Goal: Task Accomplishment & Management: Manage account settings

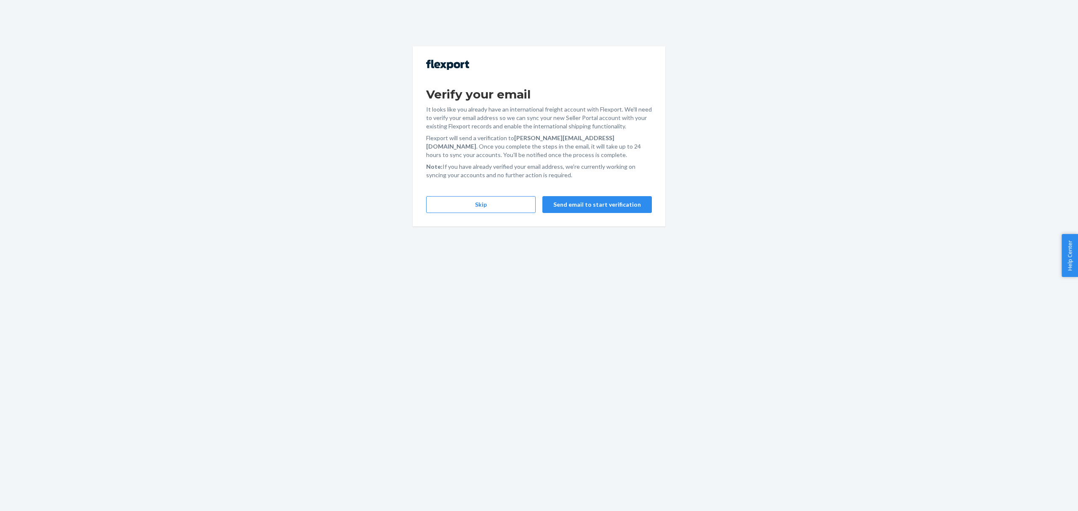
click at [72, 256] on div "Verify your email It looks like you already have an international freight accou…" at bounding box center [539, 255] width 1078 height 511
click at [505, 206] on button "Skip" at bounding box center [480, 204] width 109 height 17
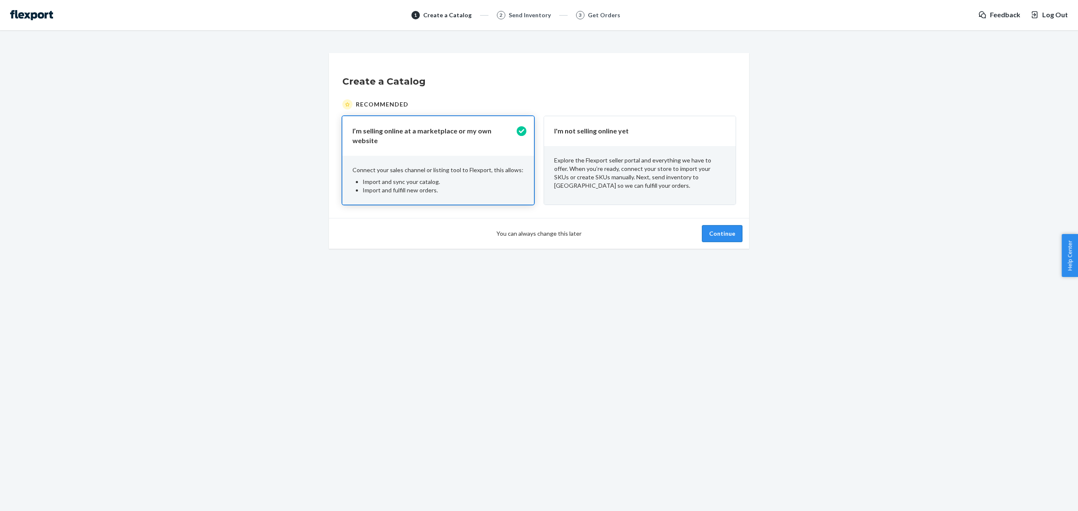
click at [723, 231] on button "Continue" at bounding box center [722, 233] width 40 height 17
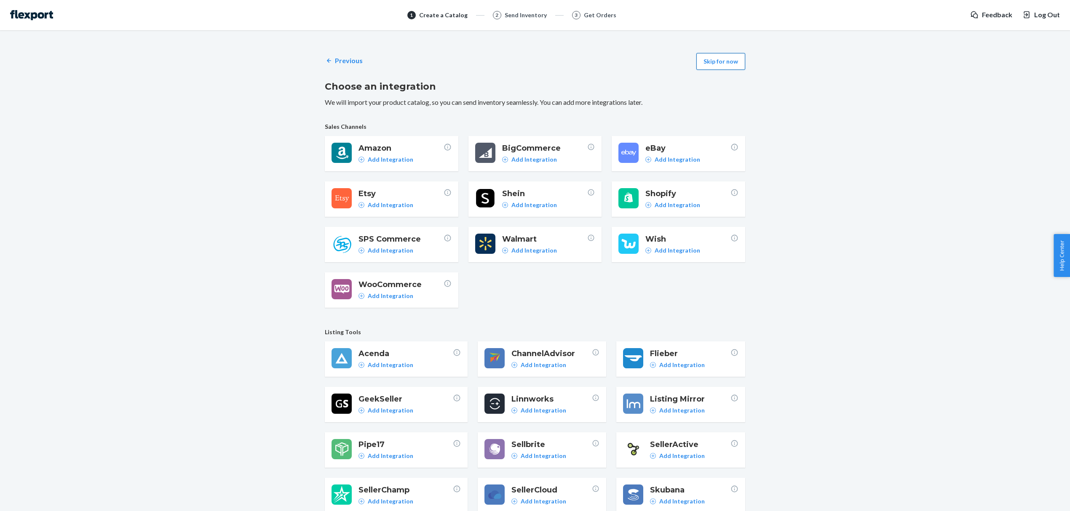
click at [713, 65] on button "Skip for now" at bounding box center [720, 61] width 49 height 17
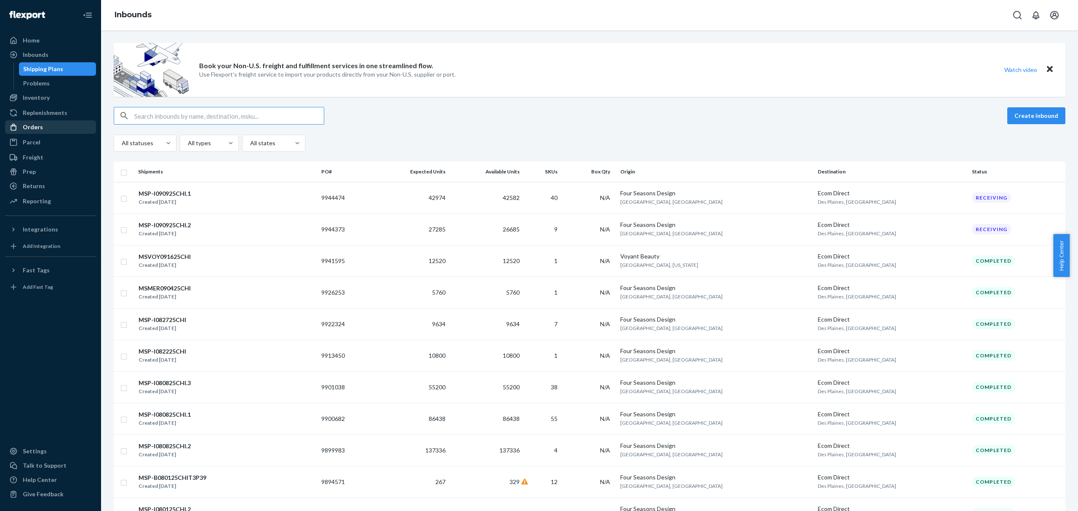
click at [38, 127] on div "Orders" at bounding box center [33, 127] width 20 height 8
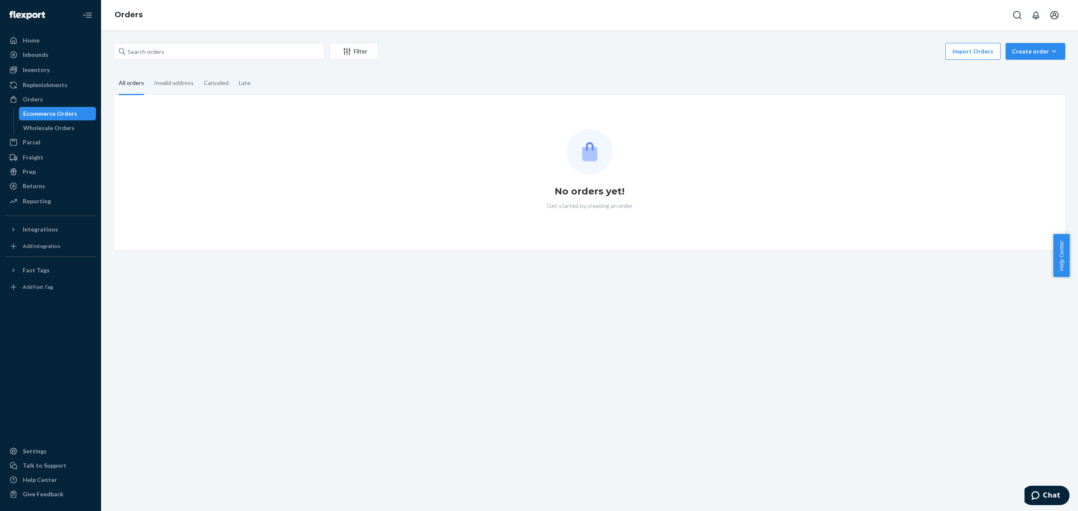
click at [51, 108] on div "Ecommerce Orders" at bounding box center [58, 114] width 76 height 12
click at [253, 54] on input "text" at bounding box center [219, 51] width 211 height 17
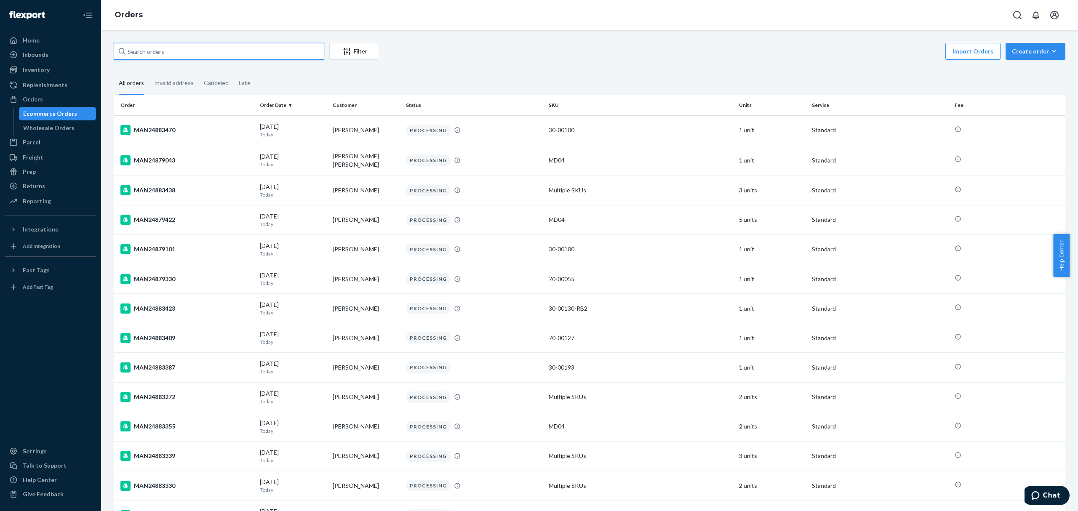
paste input "MAN24880756"
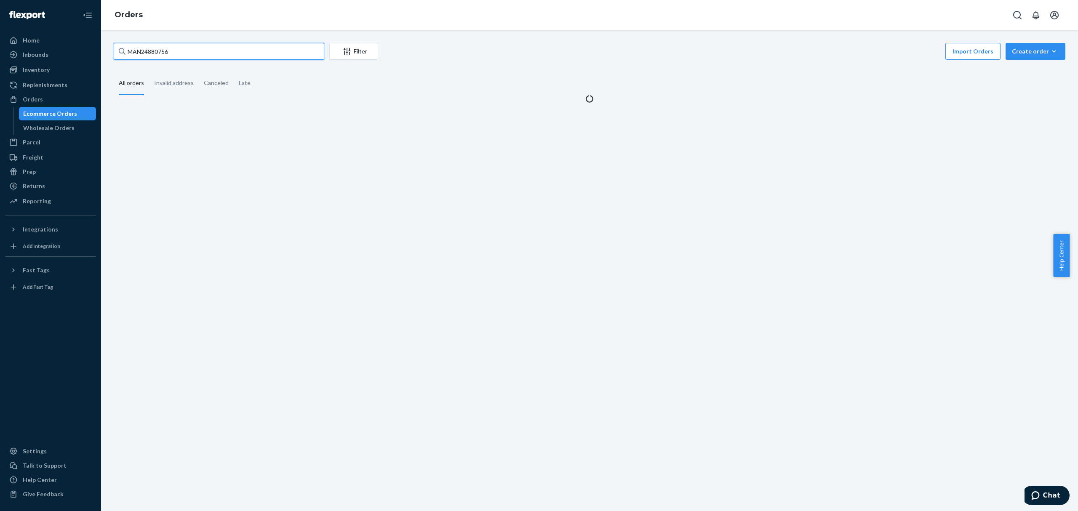
type input "MAN24880756"
click at [358, 54] on div "Filter" at bounding box center [354, 51] width 48 height 8
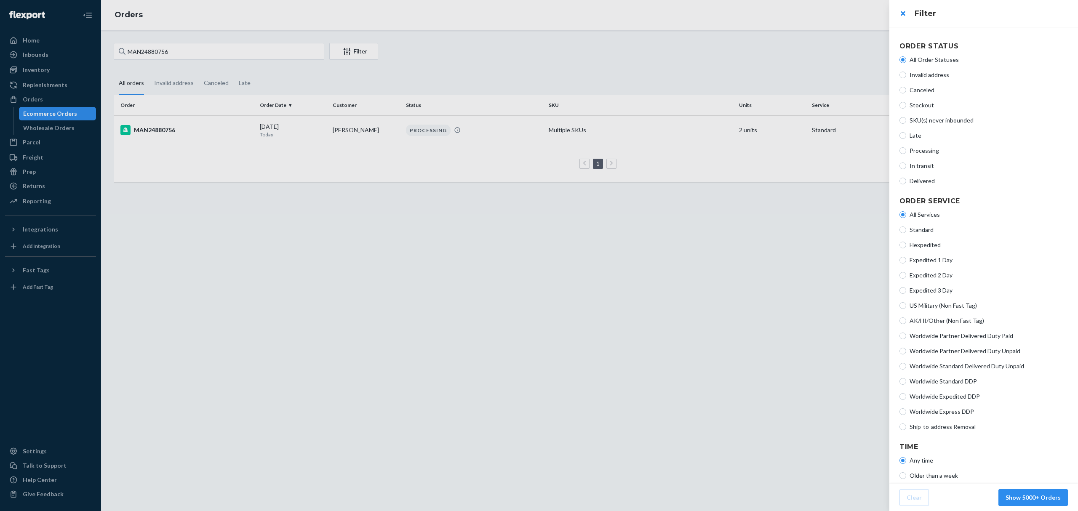
click at [297, 261] on div at bounding box center [539, 255] width 1078 height 511
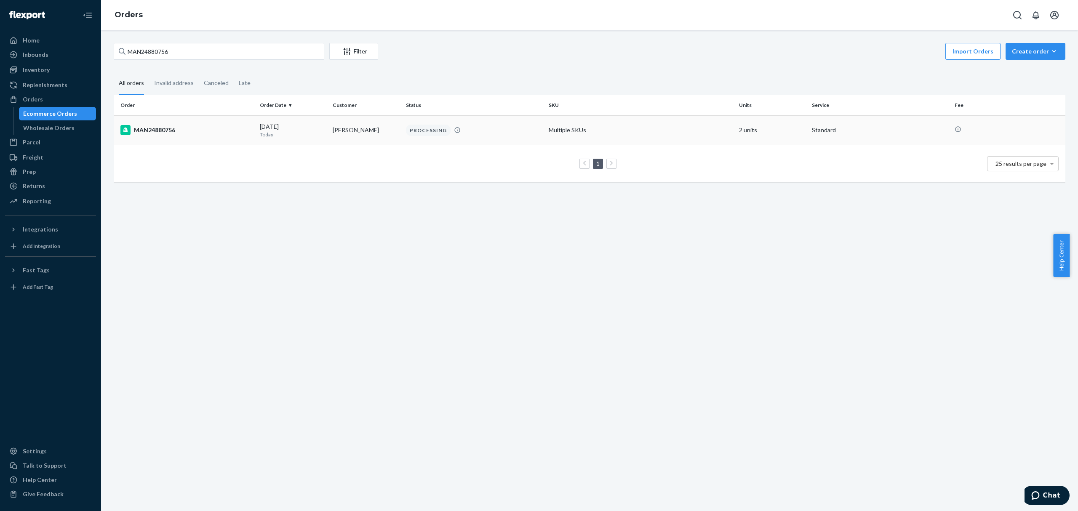
click at [184, 129] on div "MAN24880756" at bounding box center [186, 130] width 133 height 10
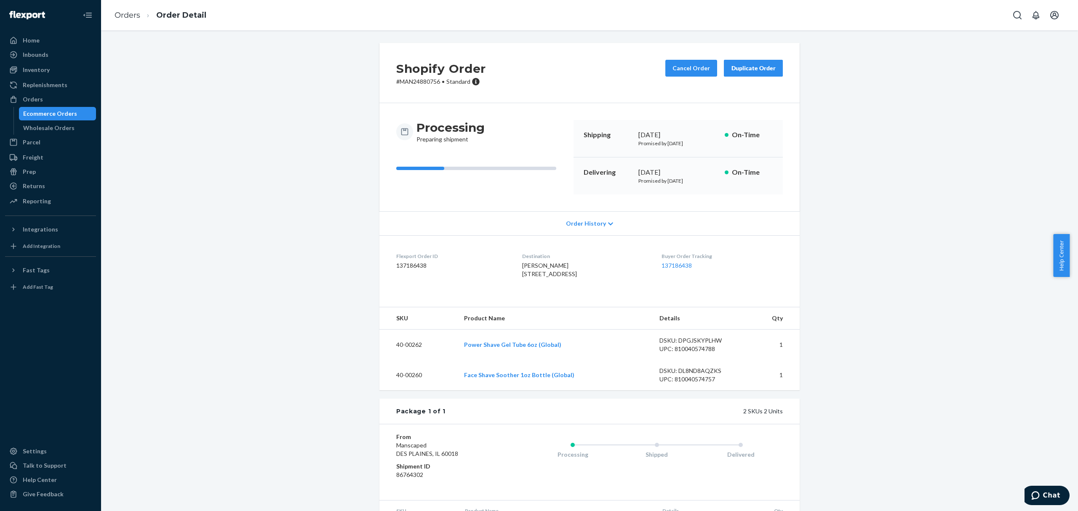
click at [613, 221] on div "Order History" at bounding box center [589, 223] width 420 height 24
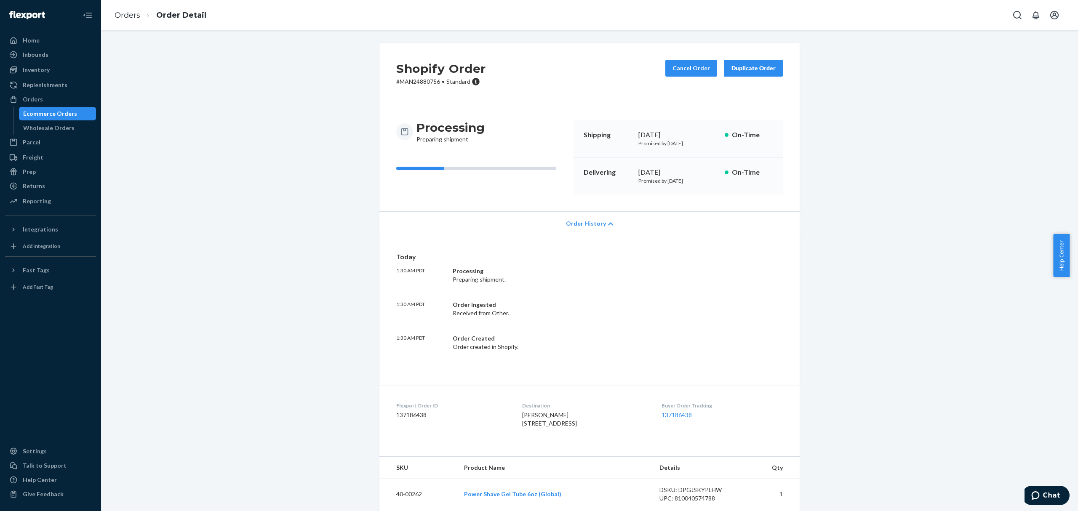
click at [613, 221] on div "Order History" at bounding box center [589, 223] width 420 height 24
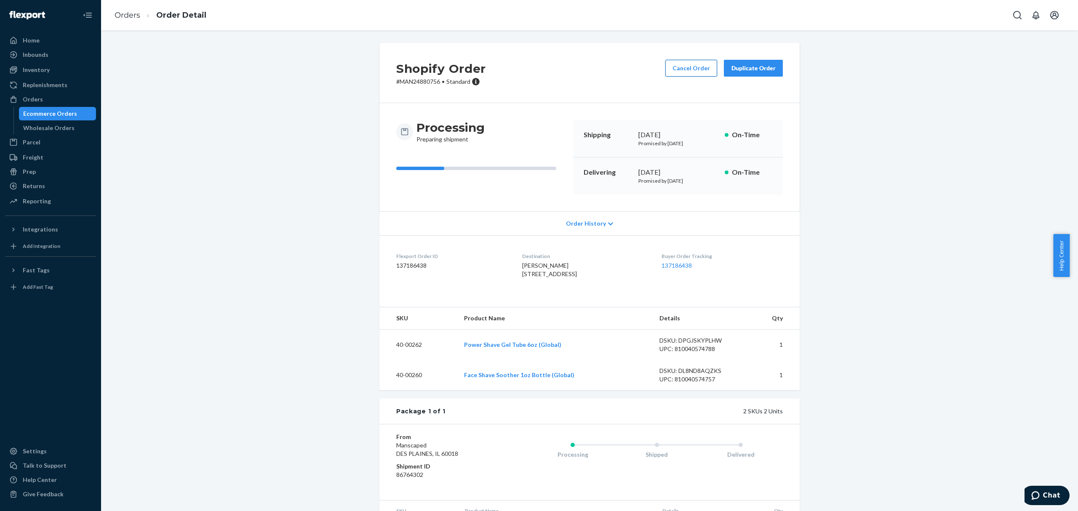
click at [681, 63] on button "Cancel Order" at bounding box center [691, 68] width 52 height 17
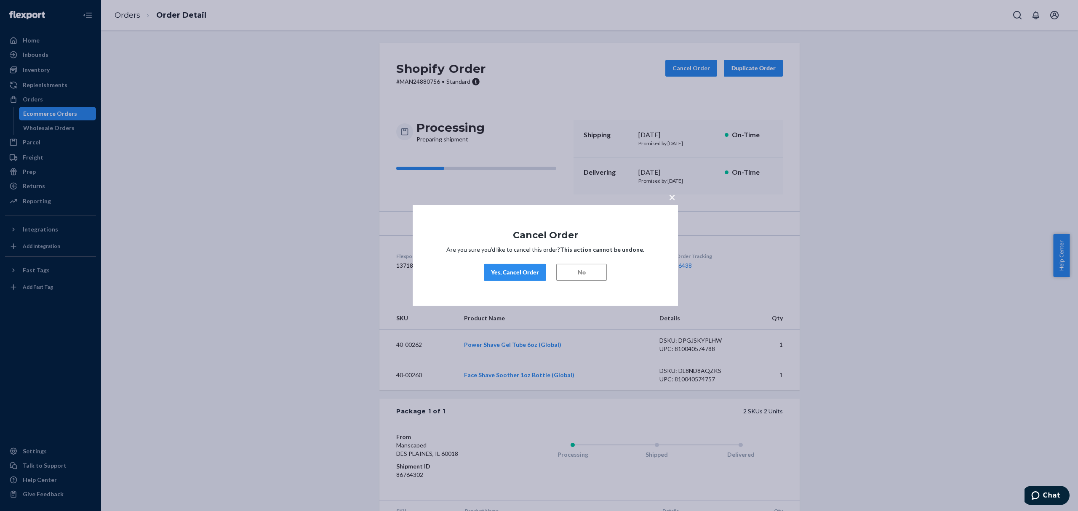
click at [493, 270] on div "Yes, Cancel Order" at bounding box center [515, 272] width 48 height 8
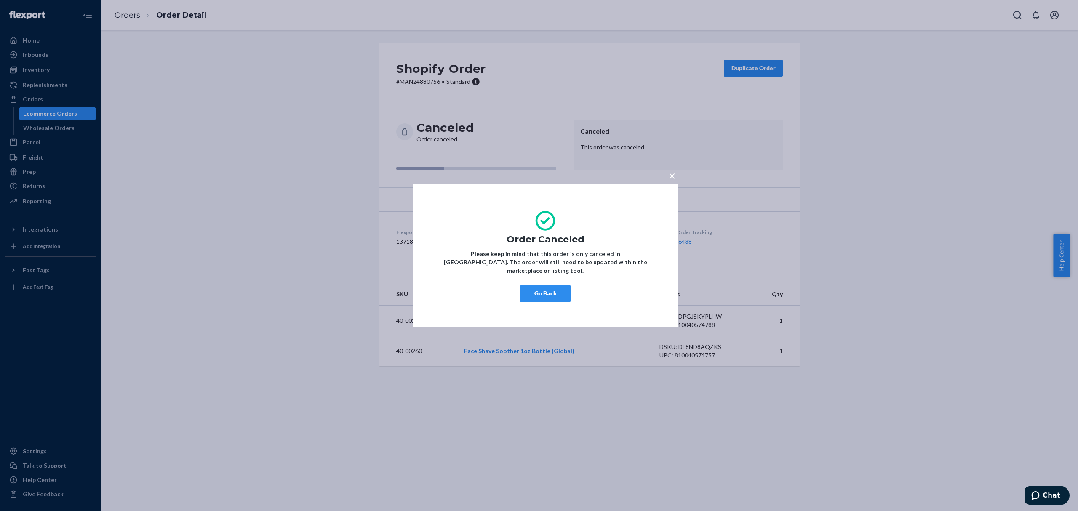
click at [260, 159] on div "× Order Canceled Please keep in mind that this order is only canceled in [GEOGR…" at bounding box center [539, 255] width 1078 height 511
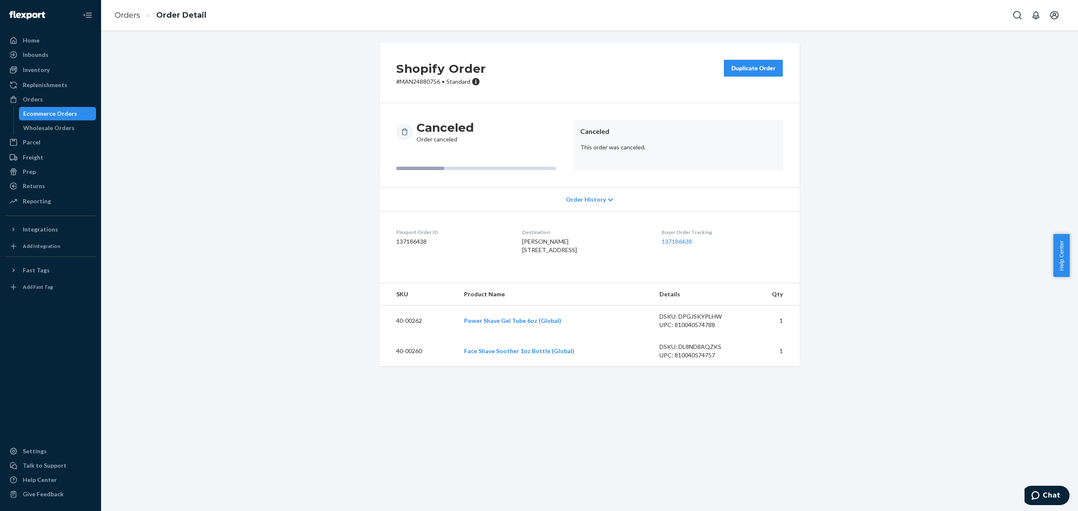
drag, startPoint x: 311, startPoint y: 428, endPoint x: 280, endPoint y: 506, distance: 84.3
click at [310, 433] on div "Shopify Order # MAN24880756 • Standard Duplicate Order Canceled Order canceled …" at bounding box center [589, 270] width 977 height 481
click at [956, 105] on div "Shopify Order # MAN24880756 • Standard Duplicate Order Canceled Order canceled …" at bounding box center [589, 210] width 964 height 334
